Goal: Task Accomplishment & Management: Complete application form

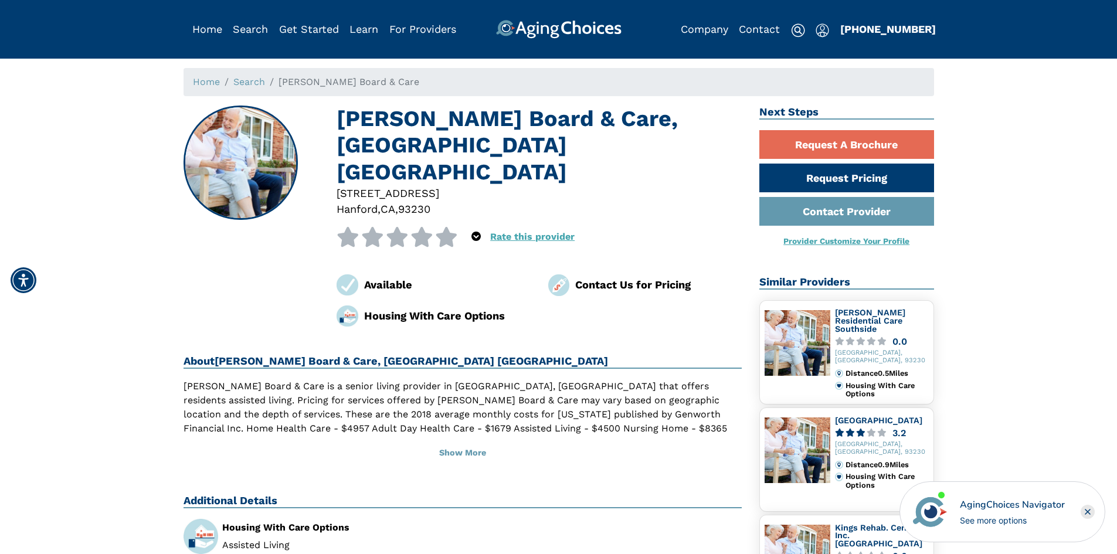
click at [559, 274] on img at bounding box center [559, 285] width 22 height 22
click at [611, 277] on div "Contact Us for Pricing" at bounding box center [658, 285] width 167 height 16
click at [578, 277] on div "Contact Us for Pricing" at bounding box center [658, 285] width 167 height 16
click at [558, 274] on img at bounding box center [559, 285] width 22 height 22
click at [815, 209] on link "Contact Provider" at bounding box center [846, 211] width 175 height 29
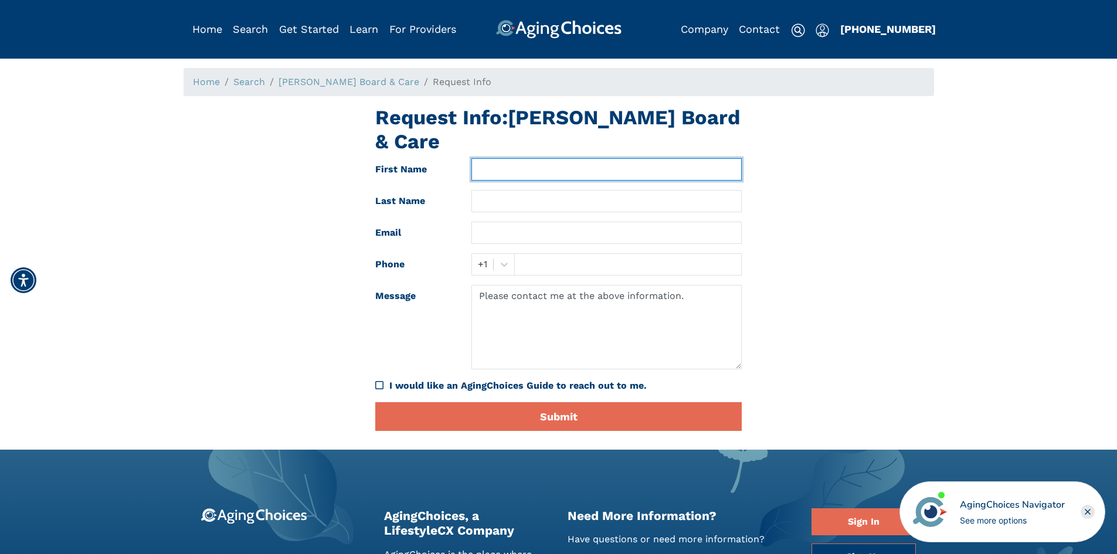
click at [545, 158] on input "text" at bounding box center [607, 169] width 270 height 22
type input "Oliver"
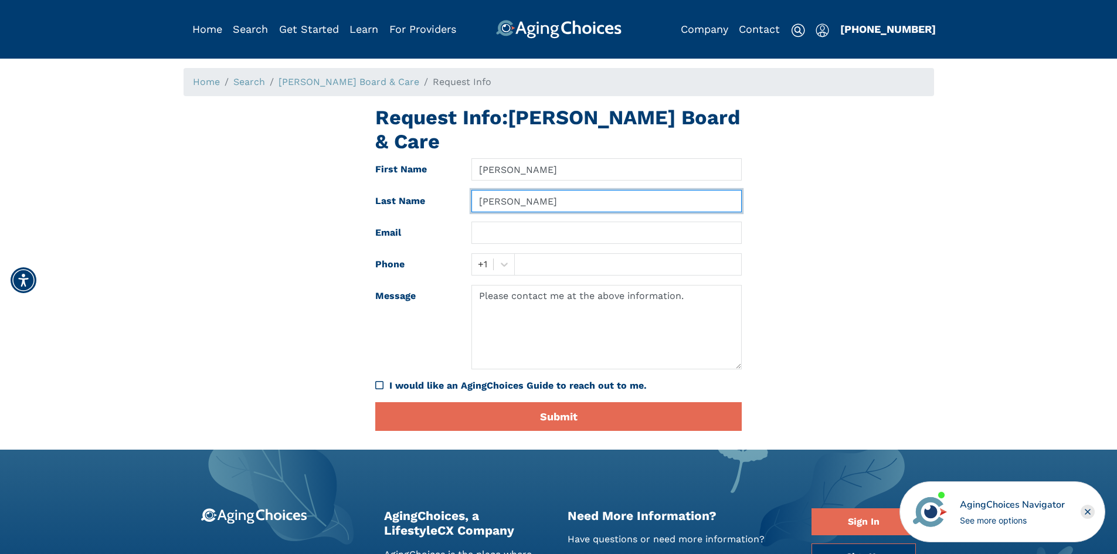
type input "Moreno"
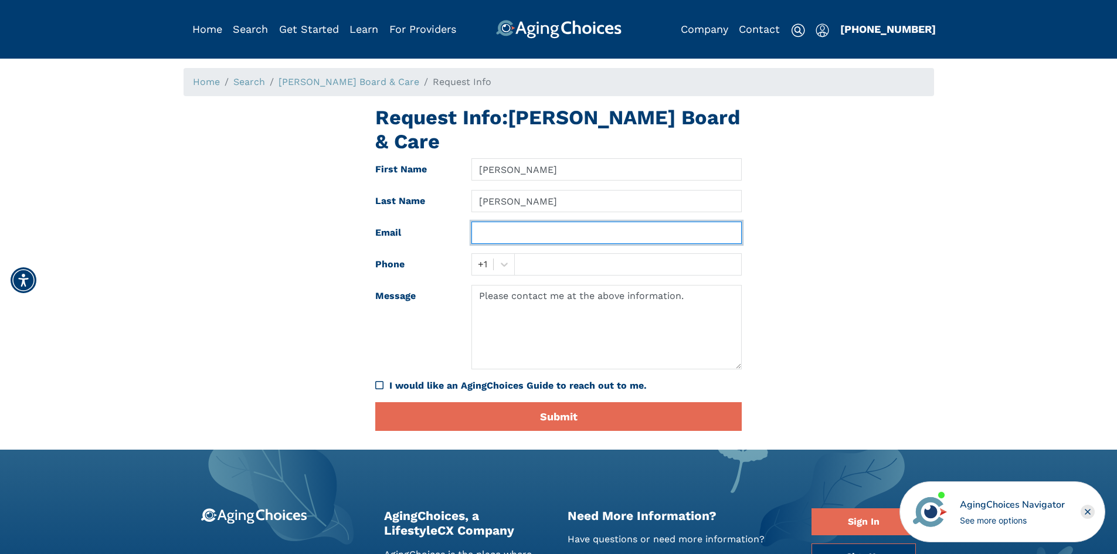
click at [506, 222] on input "text" at bounding box center [607, 233] width 270 height 22
click at [518, 222] on input "text" at bounding box center [607, 233] width 270 height 22
paste input "oliverio.moreno@co.kings.ca.us"
type input "oliverio.moreno@co.kings.ca.us"
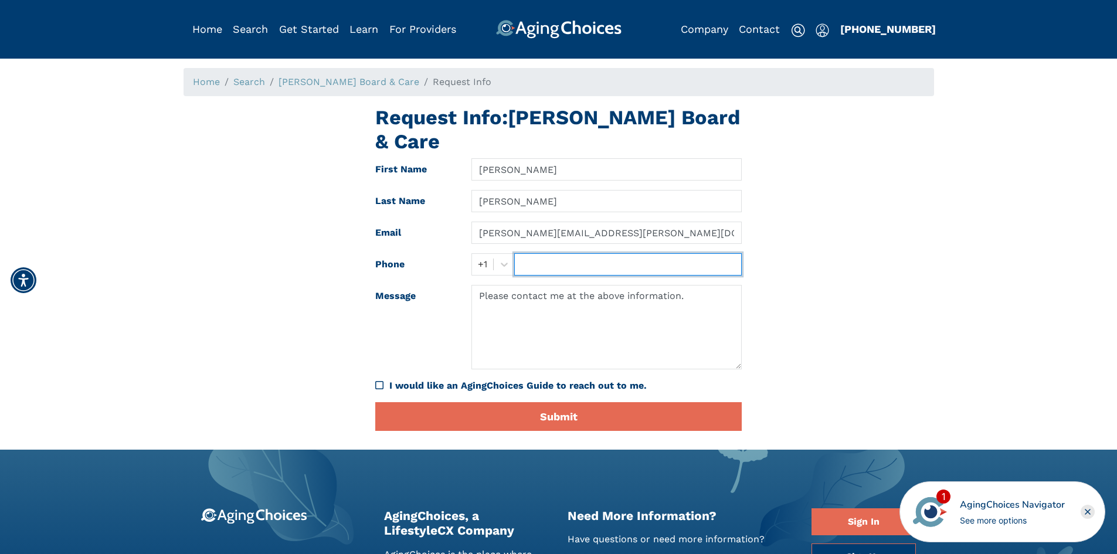
click at [552, 253] on input "text" at bounding box center [628, 264] width 228 height 22
type input "(559) 530-9590"
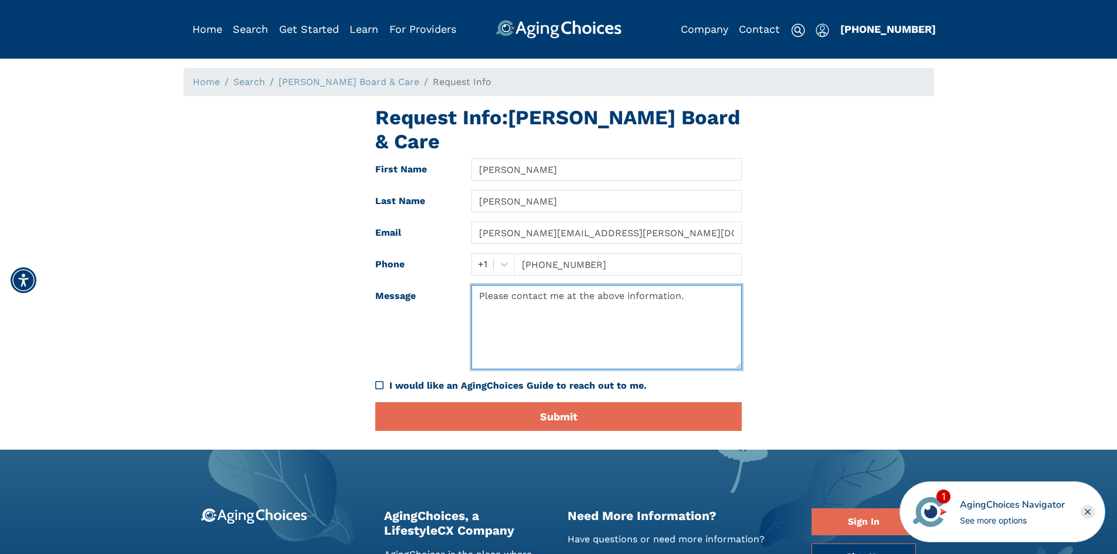
click at [611, 293] on textarea "Please contact me at the above information." at bounding box center [607, 327] width 270 height 84
drag, startPoint x: 701, startPoint y: 276, endPoint x: 358, endPoint y: 233, distance: 346.4
click at [358, 233] on div "Request Info: Lindsey Board & Care First Name Oliver Last Name Moreno Email oli…" at bounding box center [559, 273] width 768 height 335
paste textarea "Good Afternoon Jana Todd, my name is Oliver Moreno I’m the Patients’ Rights Adv…"
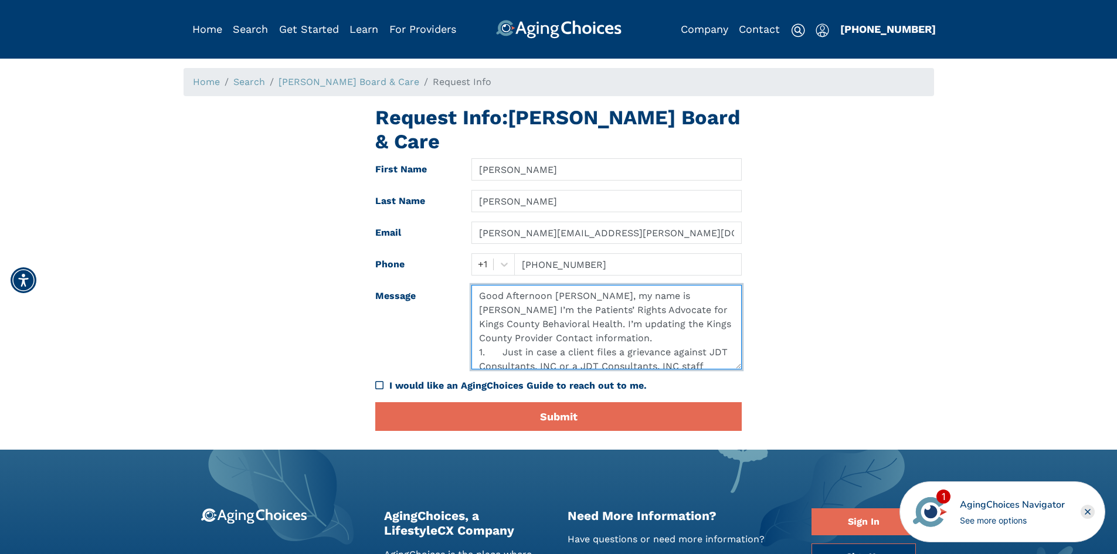
click at [601, 285] on textarea "Good Afternoon Jana Todd, my name is Oliver Moreno I’m the Patients’ Rights Adv…" at bounding box center [607, 327] width 270 height 84
click at [508, 296] on textarea "Good Afternoon, my name is Oliver Moreno I’m the Patients’ Rights Advocate for …" at bounding box center [607, 327] width 270 height 84
click at [556, 285] on textarea "Good Afternoon, my name is Oliver Moreno I’m the Patients’ Rights Advocate for …" at bounding box center [607, 327] width 270 height 84
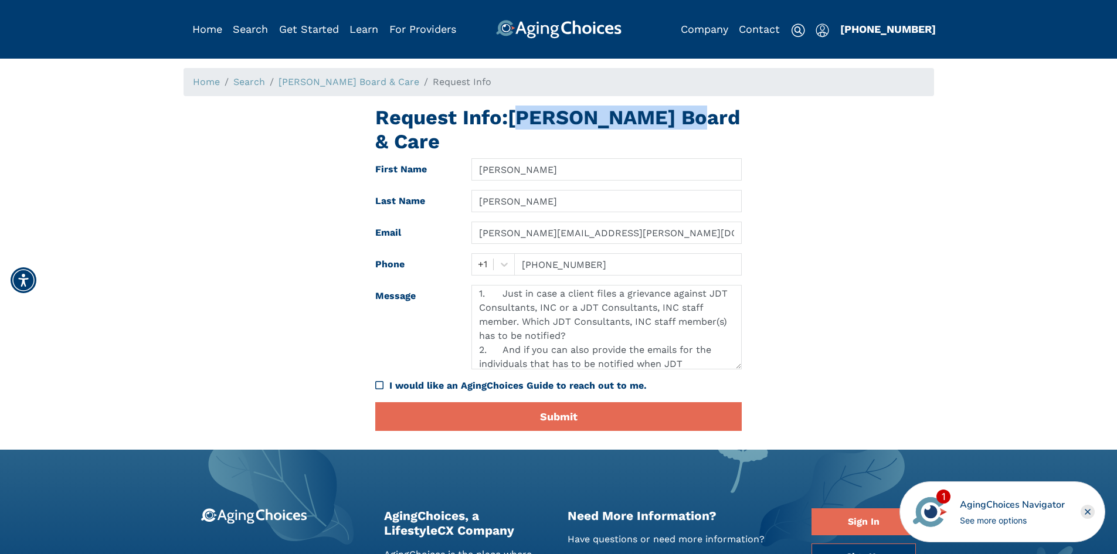
drag, startPoint x: 520, startPoint y: 117, endPoint x: 683, endPoint y: 119, distance: 163.0
click at [683, 119] on h1 "Request Info: Lindsey Board & Care" at bounding box center [558, 130] width 367 height 48
click at [728, 125] on h1 "Request Info: Lindsey Board & Care" at bounding box center [558, 130] width 367 height 48
drag, startPoint x: 735, startPoint y: 117, endPoint x: 520, endPoint y: 114, distance: 215.3
click at [520, 114] on h1 "Request Info: Lindsey Board & Care" at bounding box center [558, 130] width 367 height 48
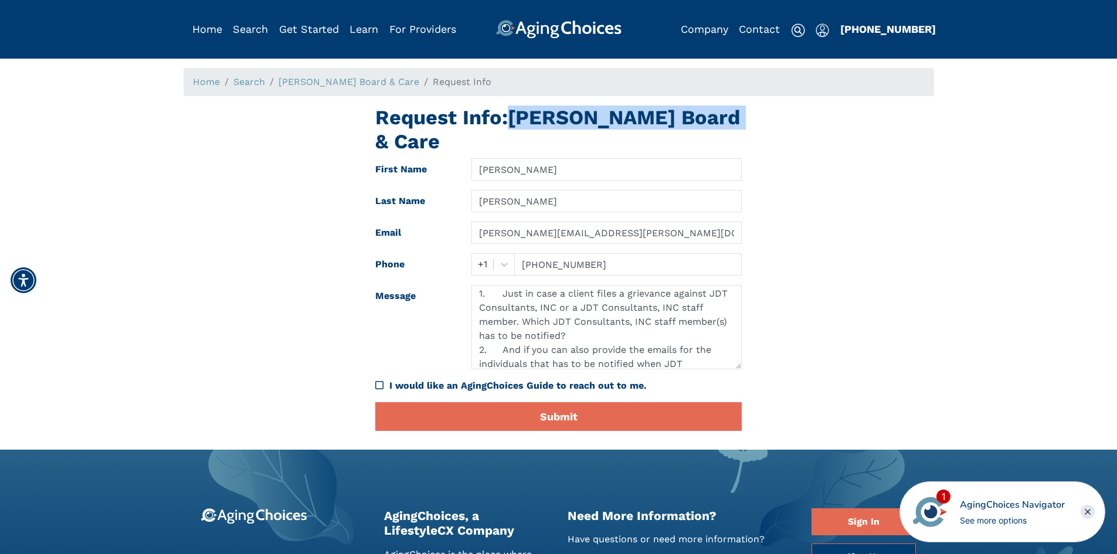
copy h1 "[PERSON_NAME] Board & Care"
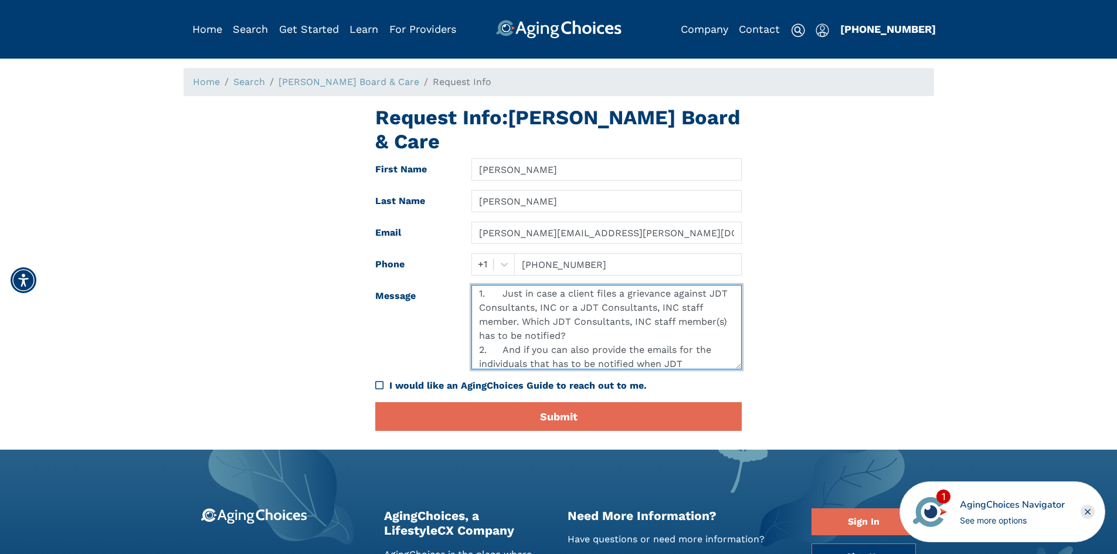
drag, startPoint x: 555, startPoint y: 280, endPoint x: 487, endPoint y: 283, distance: 68.1
click at [487, 285] on textarea "Good Afternoon, my name is Oliver Moreno I’m the Patients’ Rights Advocate for …" at bounding box center [607, 327] width 270 height 84
paste textarea "[PERSON_NAME] Board & Care"
click at [593, 285] on textarea "Good Afternoon, my name is Oliver Moreno I’m the Patients’ Rights Advocate for …" at bounding box center [607, 327] width 270 height 84
drag, startPoint x: 599, startPoint y: 286, endPoint x: 581, endPoint y: 281, distance: 18.8
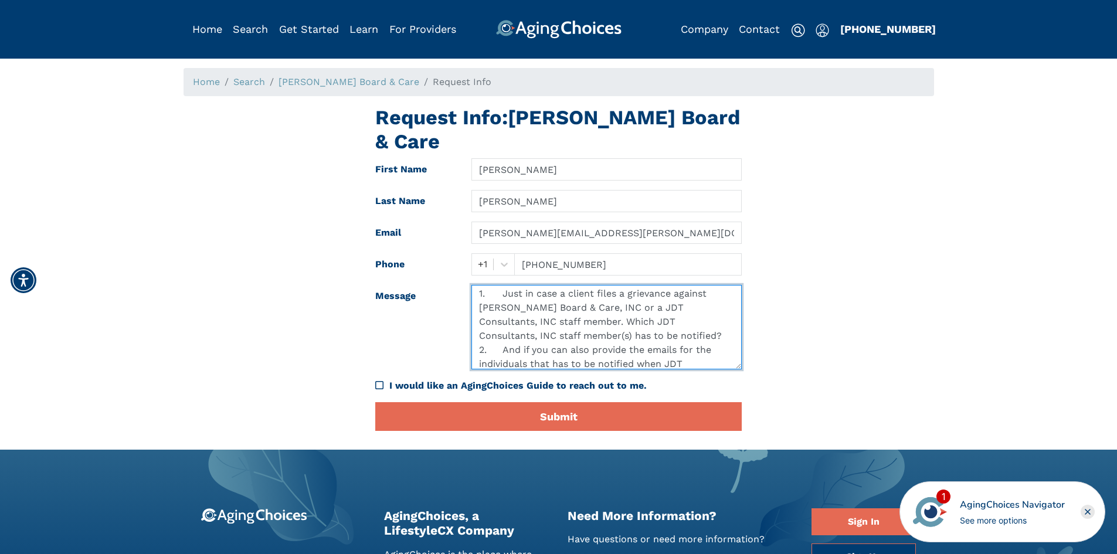
click at [581, 285] on textarea "Good Afternoon, my name is Oliver Moreno I’m the Patients’ Rights Advocate for …" at bounding box center [607, 327] width 270 height 84
drag, startPoint x: 704, startPoint y: 287, endPoint x: 608, endPoint y: 290, distance: 95.6
click at [608, 290] on textarea "Good Afternoon, my name is Oliver Moreno I’m the Patients’ Rights Advocate for …" at bounding box center [607, 327] width 270 height 84
paste textarea "[PERSON_NAME] Board & Care"
drag, startPoint x: 676, startPoint y: 297, endPoint x: 579, endPoint y: 297, distance: 96.2
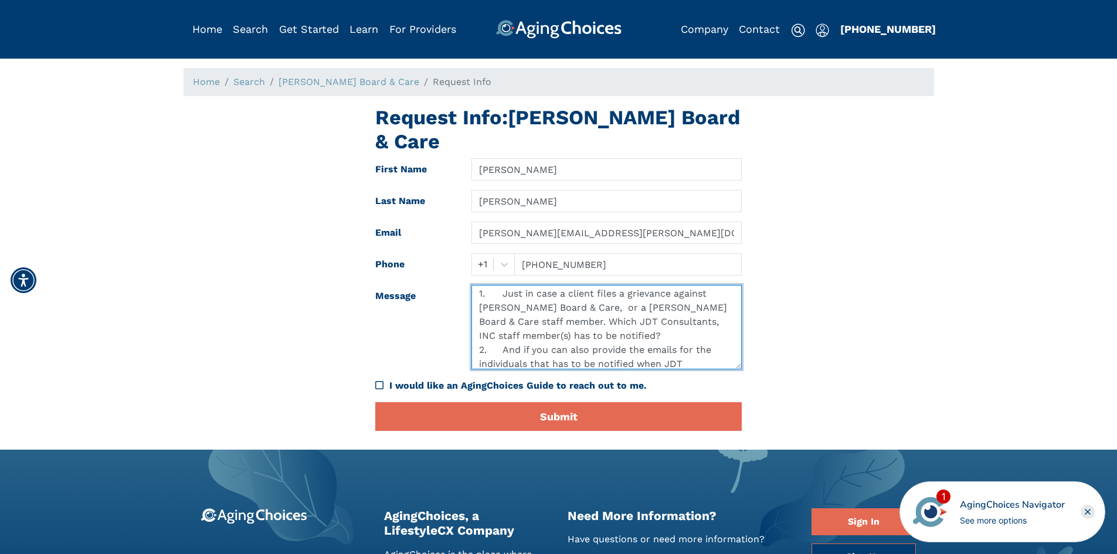
click at [579, 297] on textarea "Good Afternoon, my name is Oliver Moreno I’m the Patients’ Rights Advocate for …" at bounding box center [607, 327] width 270 height 84
paste textarea "[PERSON_NAME] Board & Care"
drag, startPoint x: 555, startPoint y: 294, endPoint x: 659, endPoint y: 286, distance: 104.7
click at [665, 287] on textarea "Good Afternoon, my name is Oliver Moreno I’m the Patients’ Rights Advocate for …" at bounding box center [607, 327] width 270 height 84
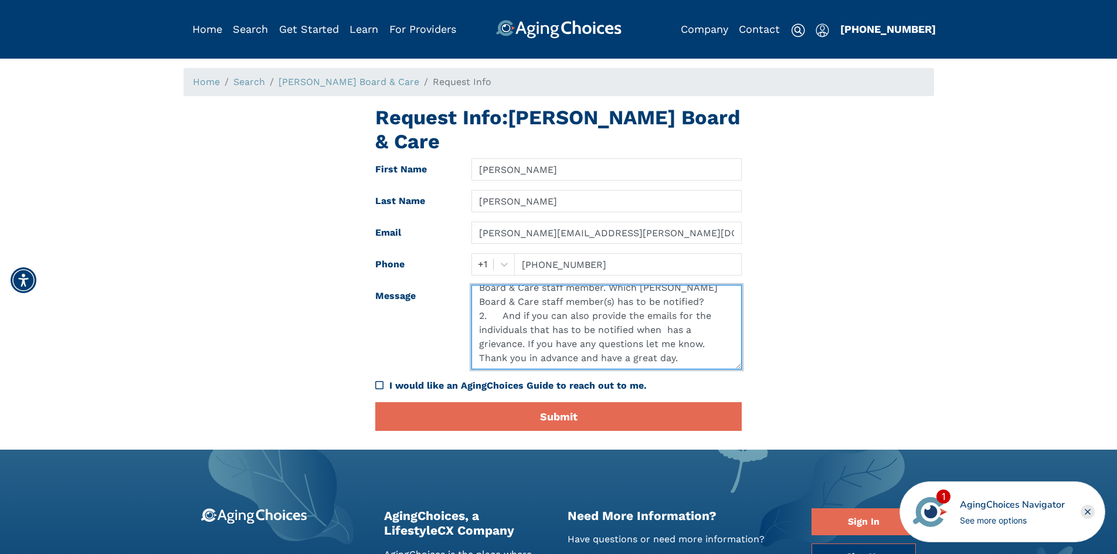
paste textarea "[PERSON_NAME] Board & Care"
type textarea "Good Afternoon, my name is Oliver Moreno I’m the Patients’ Rights Advocate for …"
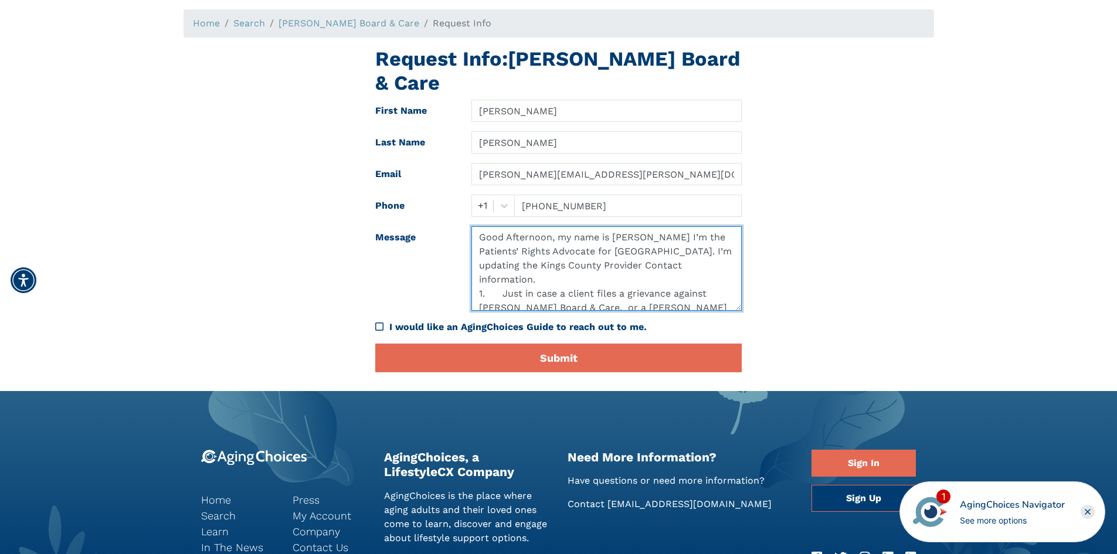
drag, startPoint x: 635, startPoint y: 273, endPoint x: 474, endPoint y: 194, distance: 179.4
click at [474, 194] on form "First Name Oliver Last Name Moreno Email oliverio.moreno@co.kings.ca.us Phone +…" at bounding box center [558, 236] width 367 height 273
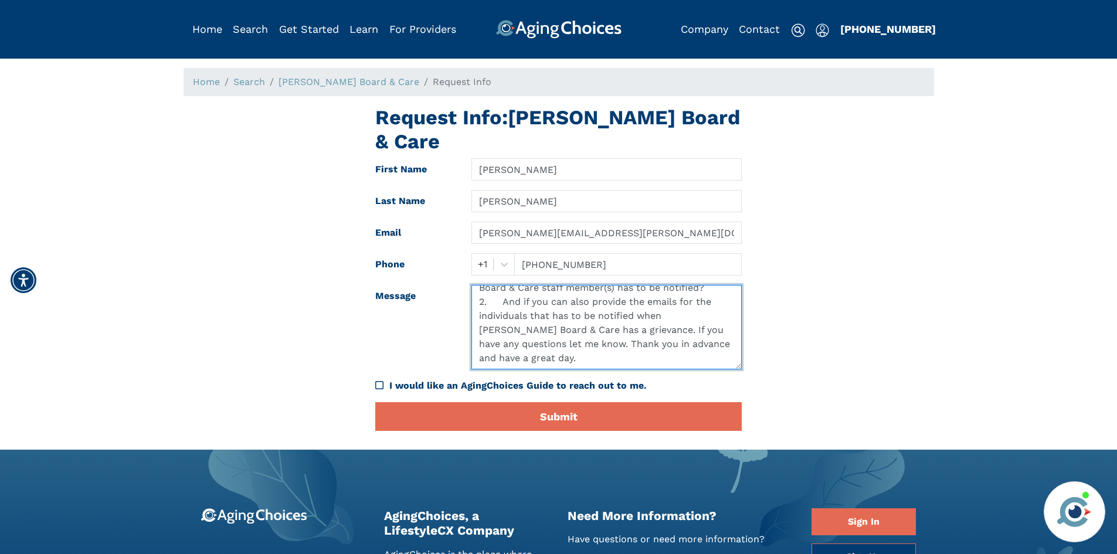
scroll to position [121, 0]
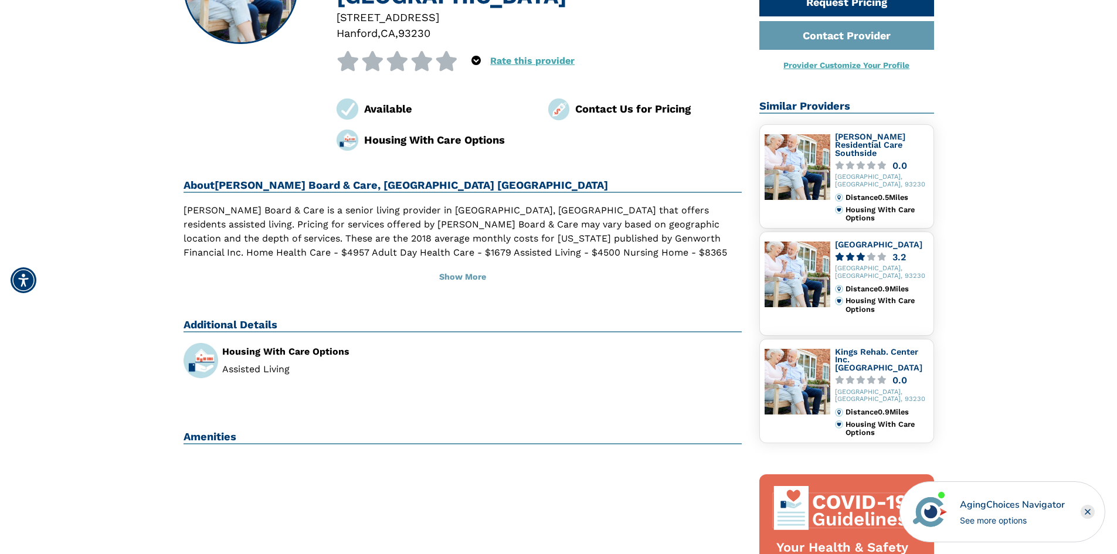
scroll to position [117, 0]
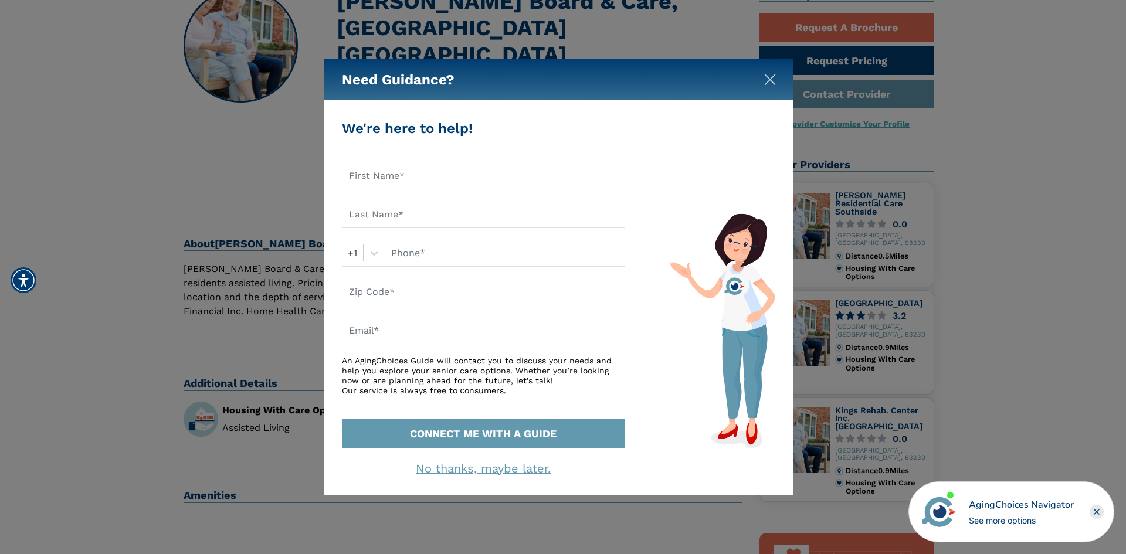
click at [772, 82] on img "Close" at bounding box center [770, 80] width 12 height 12
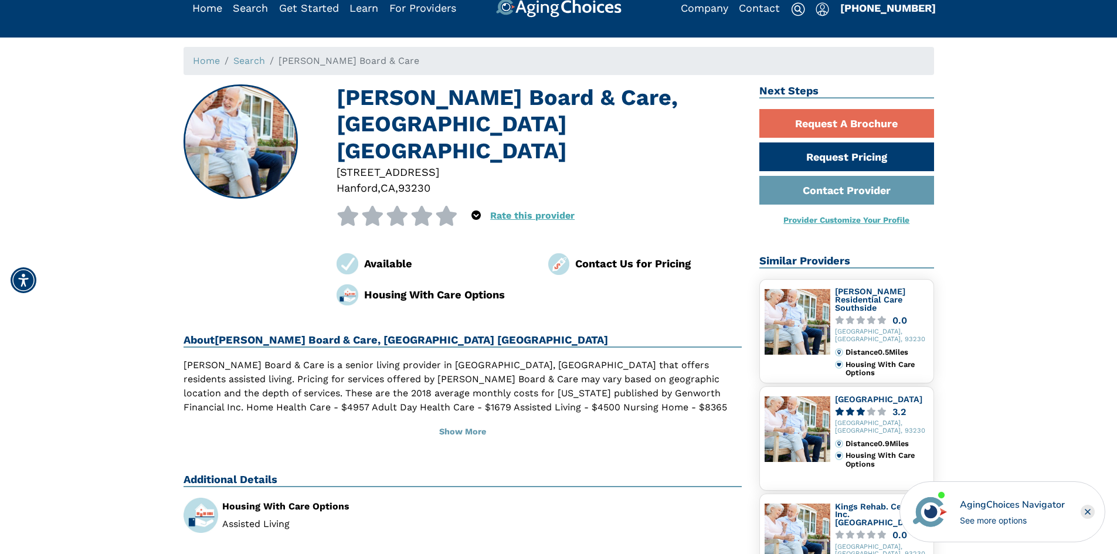
scroll to position [0, 0]
